Goal: Go to known website: Access a specific website the user already knows

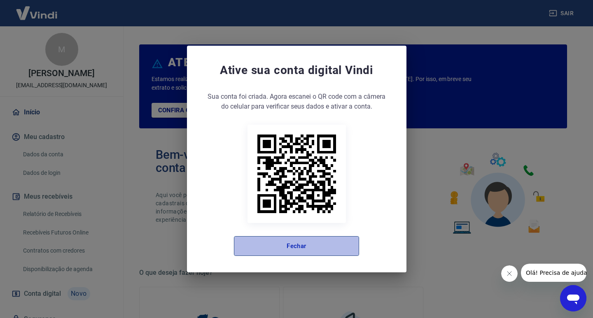
click at [319, 246] on button "Fechar" at bounding box center [296, 246] width 125 height 20
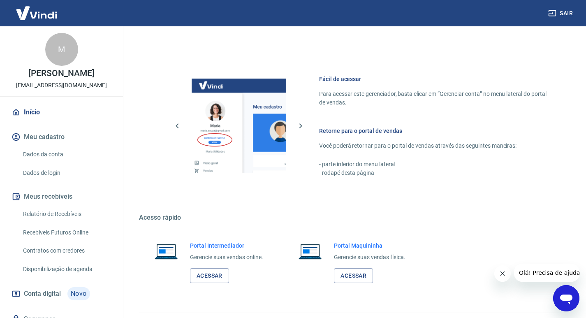
scroll to position [425, 0]
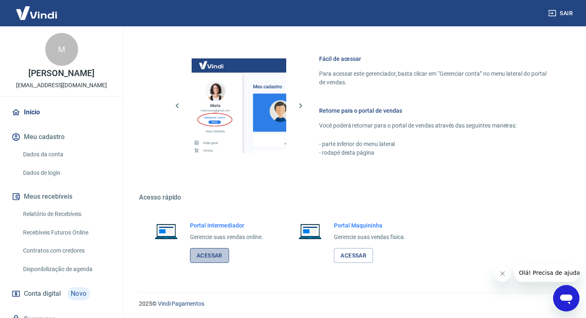
click at [212, 256] on link "Acessar" at bounding box center [209, 255] width 39 height 15
click at [213, 255] on link "Acessar" at bounding box center [209, 255] width 39 height 15
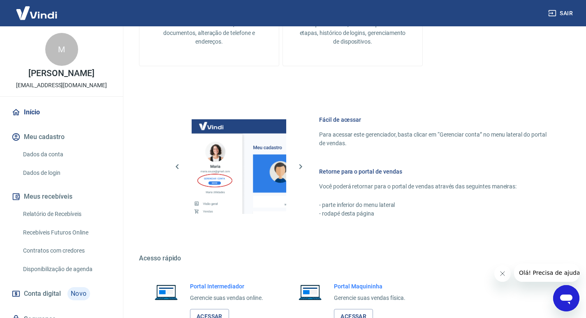
scroll to position [343, 0]
